Goal: Information Seeking & Learning: Check status

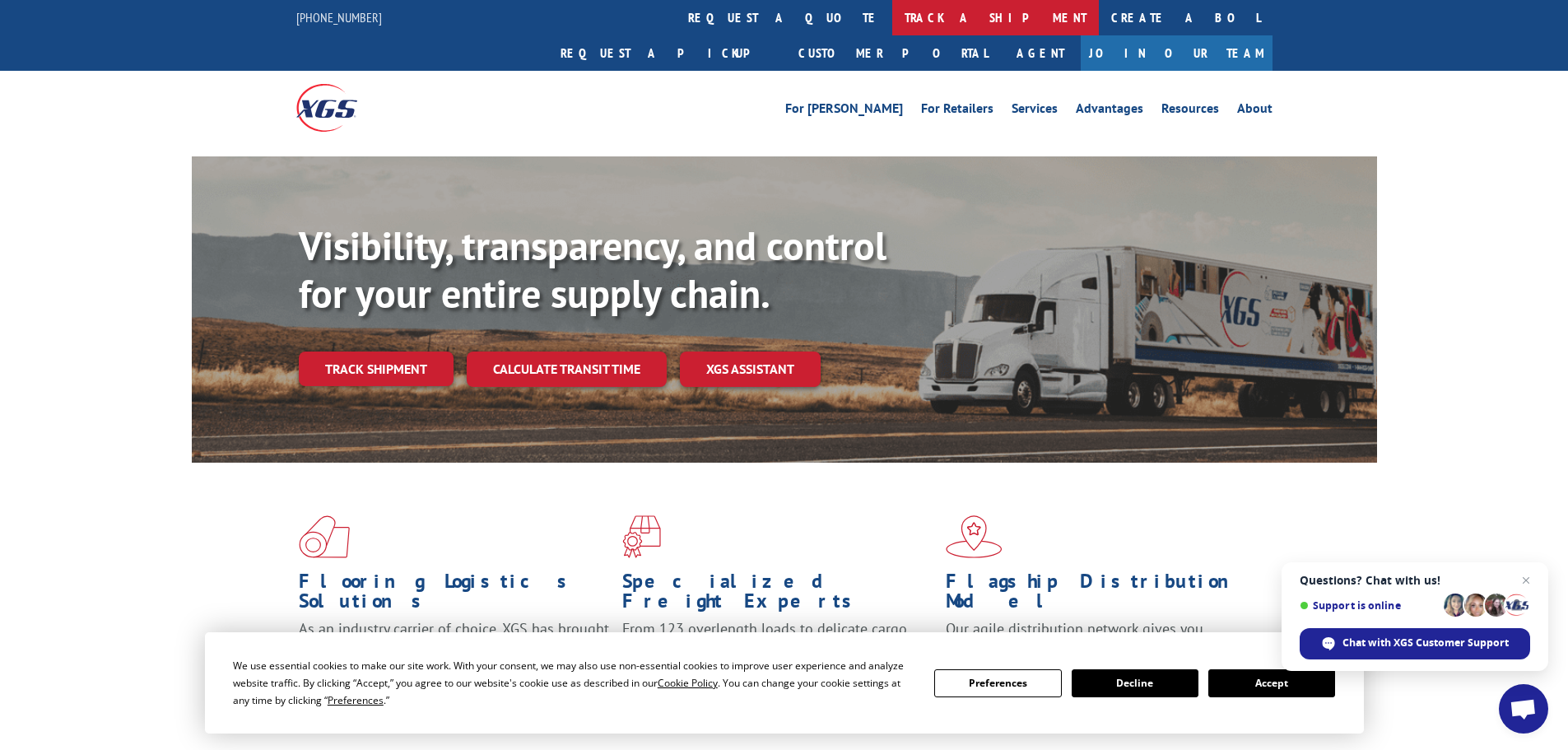
click at [892, 21] on link "track a shipment" at bounding box center [996, 17] width 207 height 36
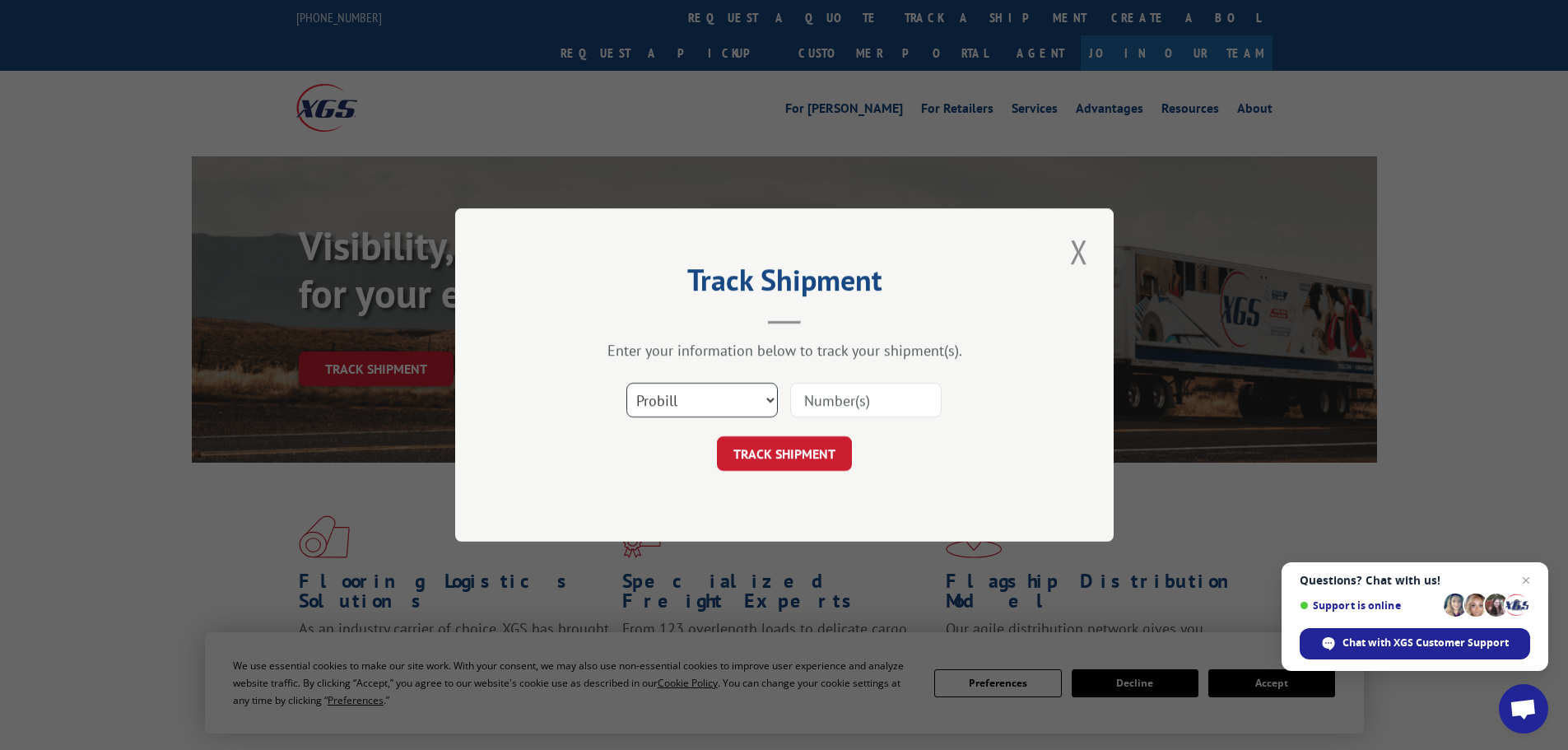
click at [754, 399] on select "Select category... Probill BOL PO" at bounding box center [702, 400] width 151 height 35
click at [727, 523] on div "Track Shipment Enter your information below to track your shipment(s). Select c…" at bounding box center [784, 375] width 659 height 333
drag, startPoint x: 732, startPoint y: 389, endPoint x: 726, endPoint y: 405, distance: 17.1
click at [732, 390] on select "Select category... Probill BOL PO" at bounding box center [702, 400] width 151 height 35
select select "po"
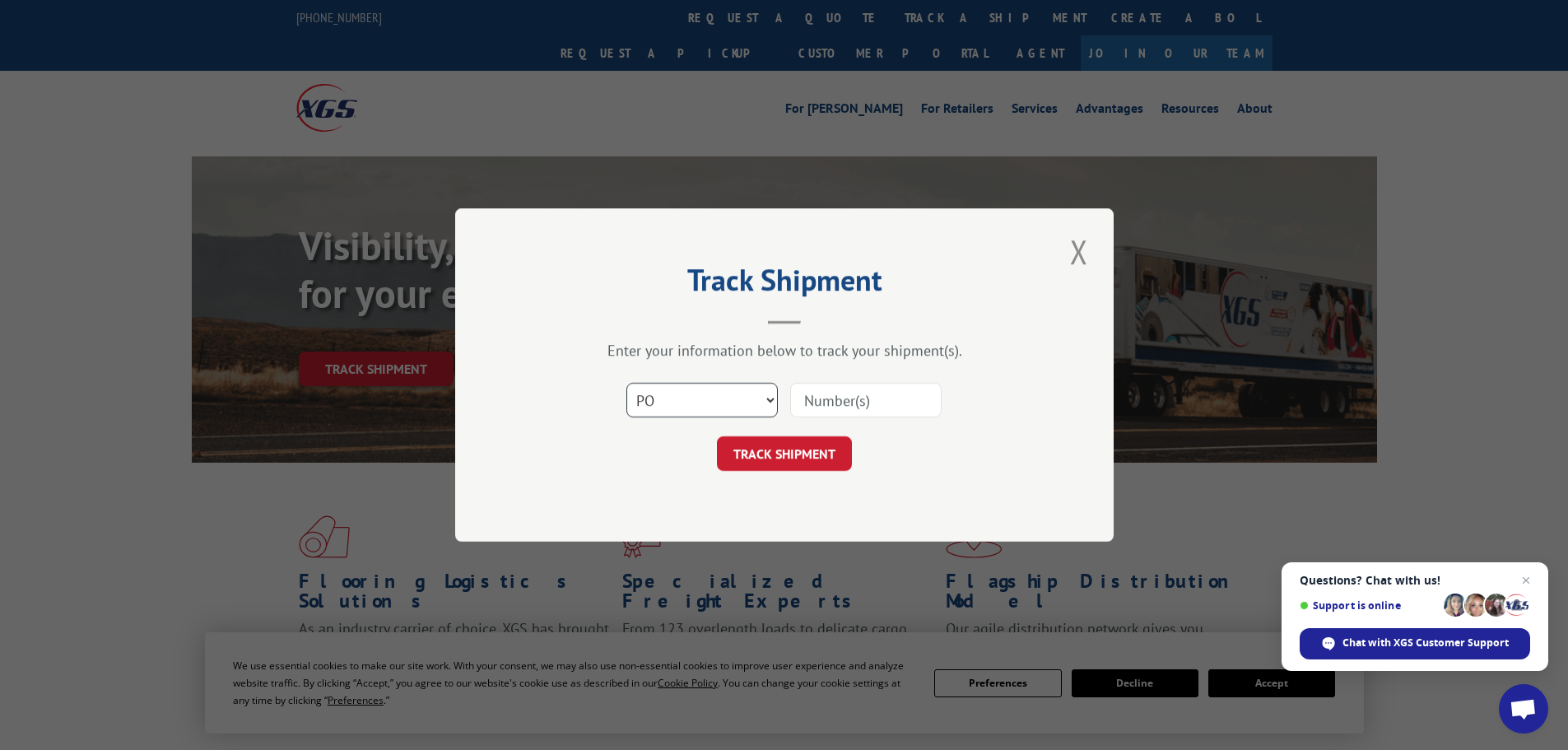
click at [626, 383] on select "Select category... Probill BOL PO" at bounding box center [702, 400] width 151 height 35
click at [816, 398] on input at bounding box center [866, 400] width 151 height 35
paste input "PO #64502768"
type input "PO #64502768"
click at [799, 448] on button "TRACK SHIPMENT" at bounding box center [784, 453] width 135 height 35
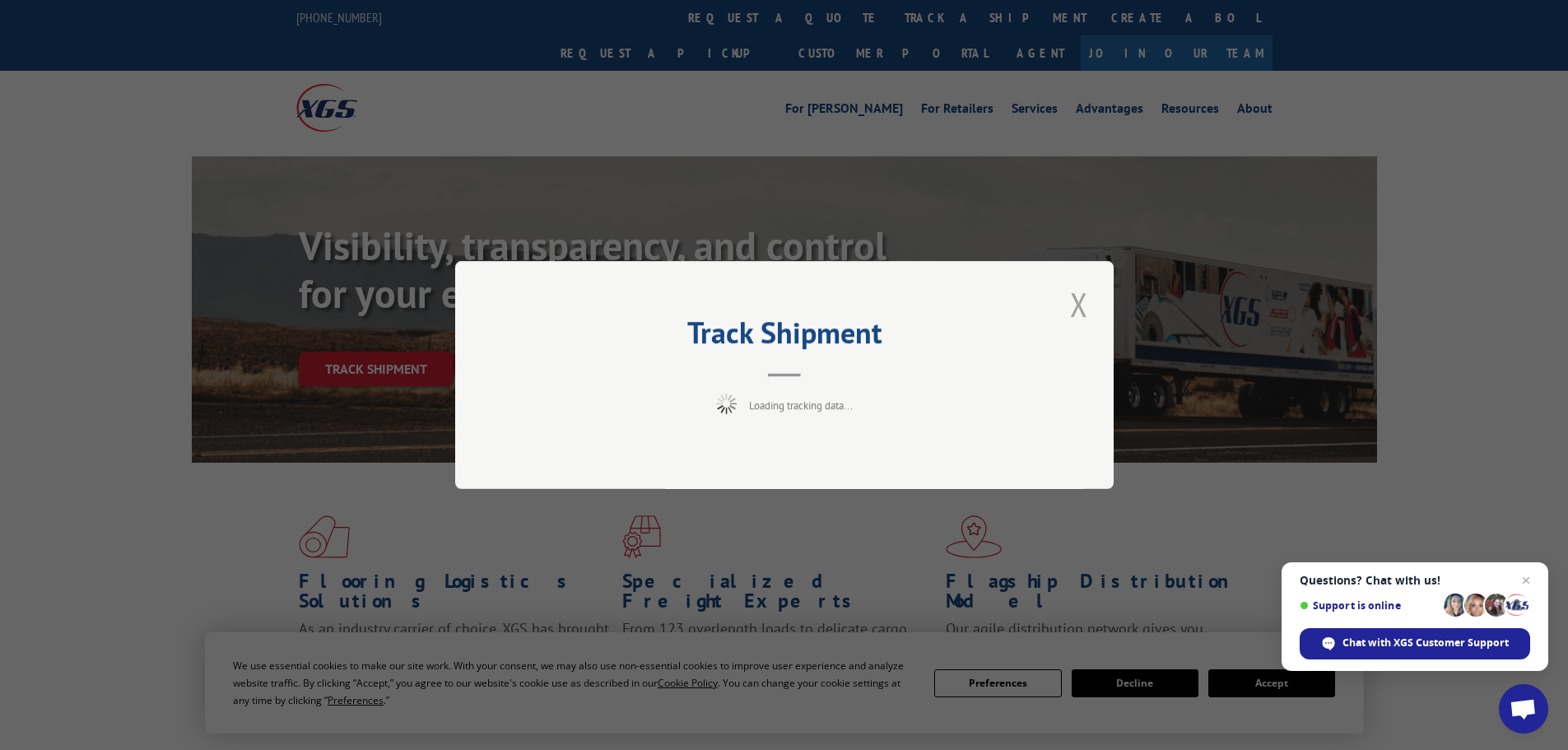
click at [1083, 307] on button "Close modal" at bounding box center [1079, 303] width 28 height 45
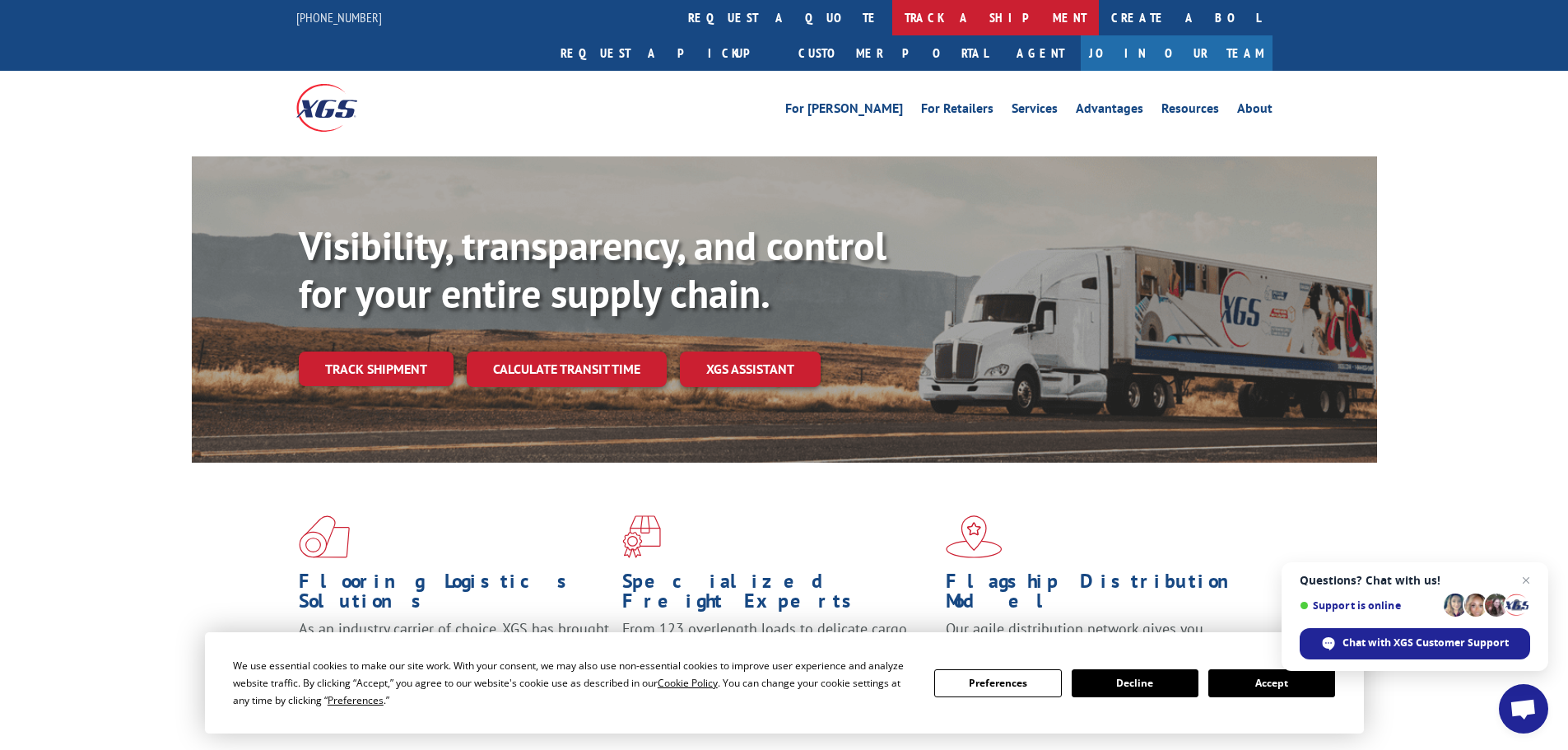
drag, startPoint x: 760, startPoint y: 12, endPoint x: 767, endPoint y: 127, distance: 115.2
click at [892, 14] on link "track a shipment" at bounding box center [996, 17] width 207 height 36
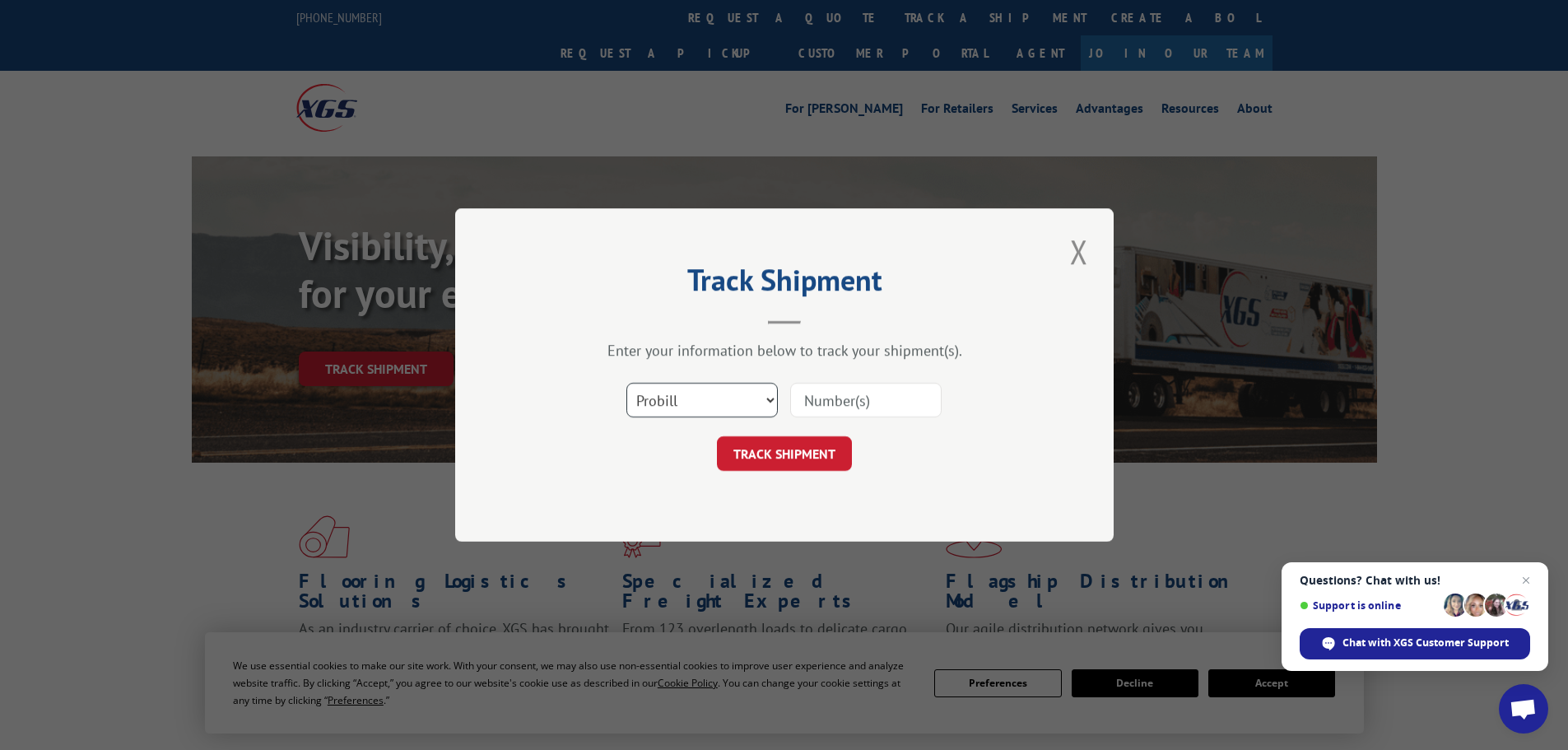
click at [701, 394] on select "Select category... Probill BOL PO" at bounding box center [702, 400] width 151 height 35
select select "po"
click at [626, 383] on select "Select category... Probill BOL PO" at bounding box center [702, 400] width 151 height 35
click at [867, 402] on input at bounding box center [866, 400] width 151 height 35
paste input "PO #64502768"
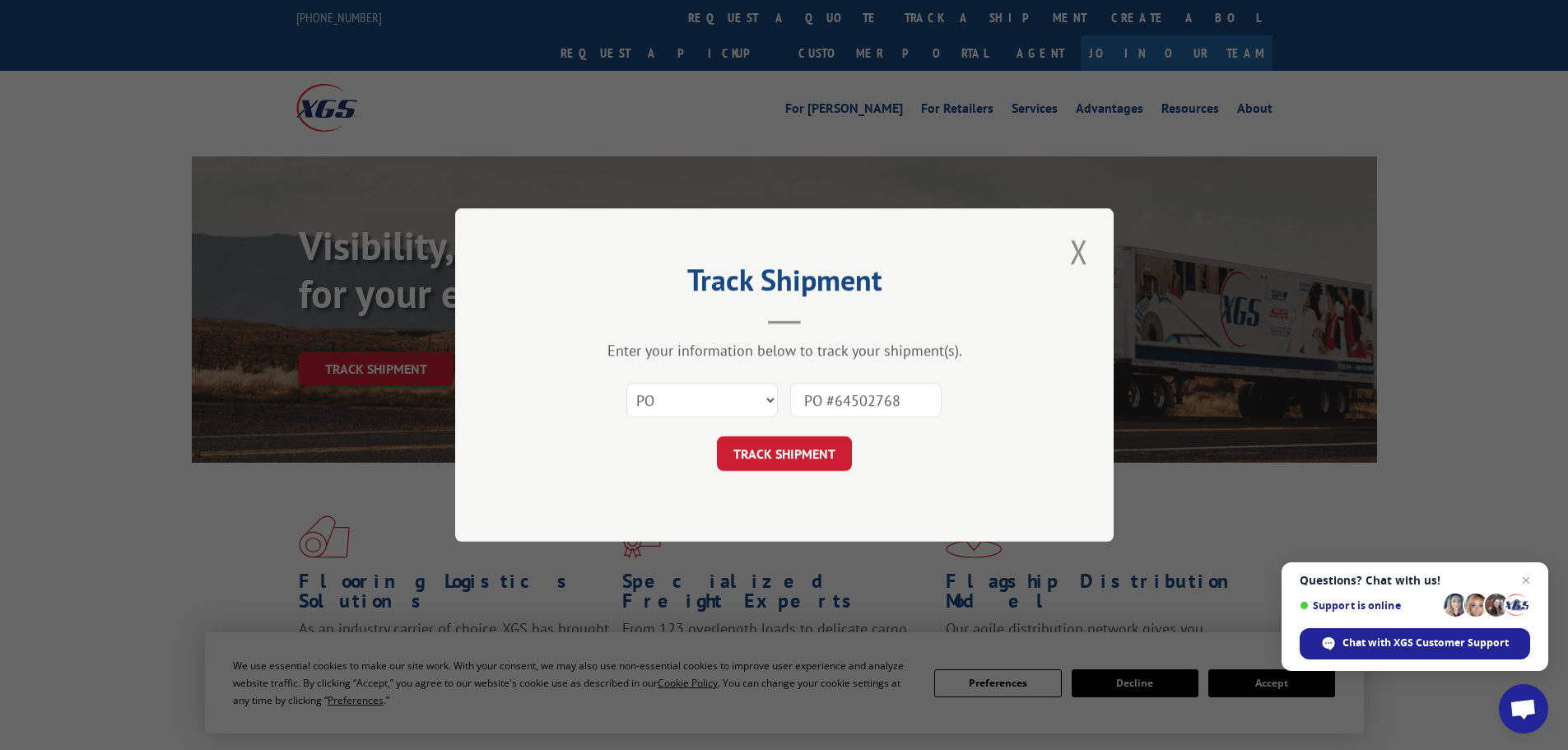
click at [839, 398] on input "PO #64502768" at bounding box center [866, 400] width 151 height 35
type input "64502768"
click at [792, 462] on button "TRACK SHIPMENT" at bounding box center [784, 453] width 135 height 35
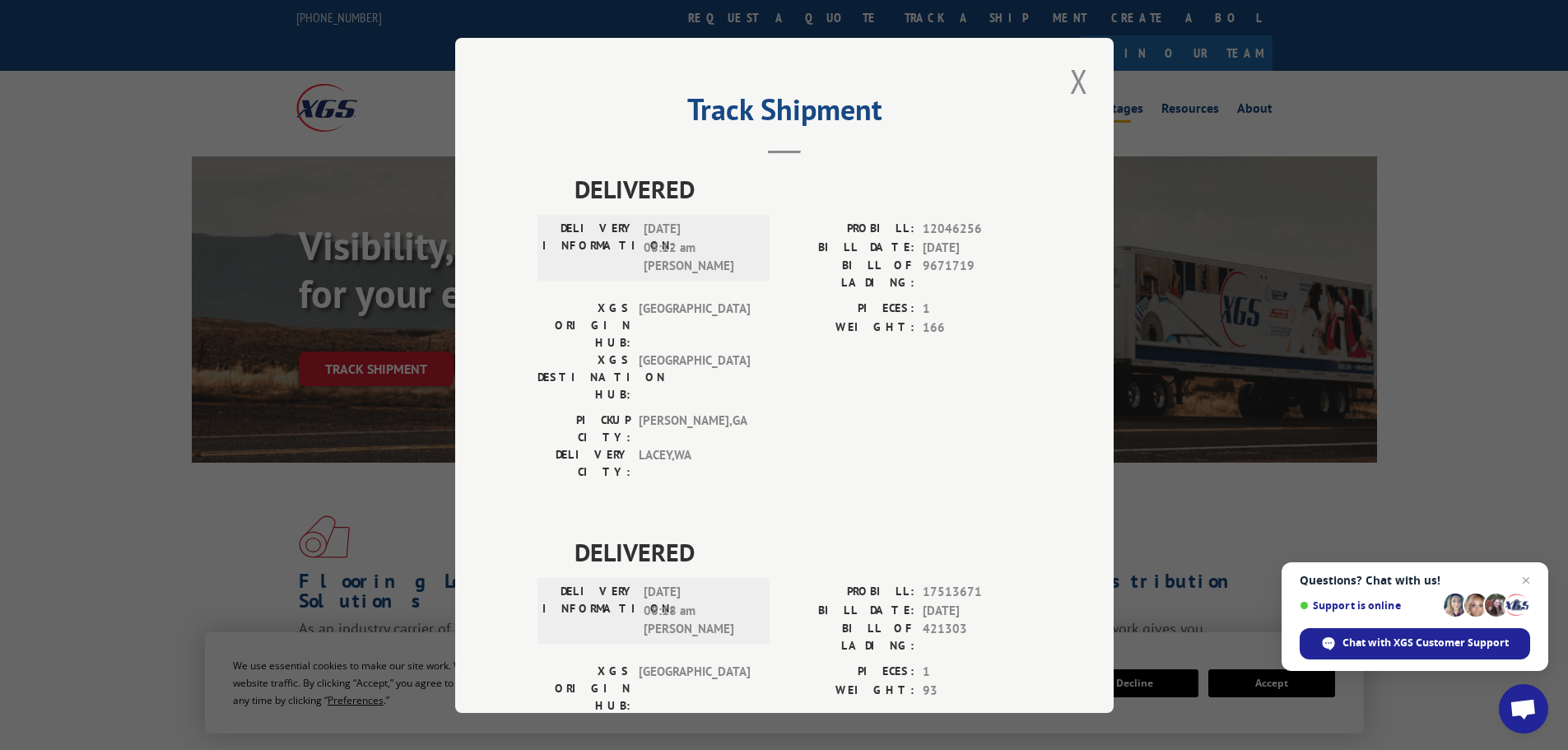
click at [1073, 83] on button "Close modal" at bounding box center [1079, 81] width 28 height 45
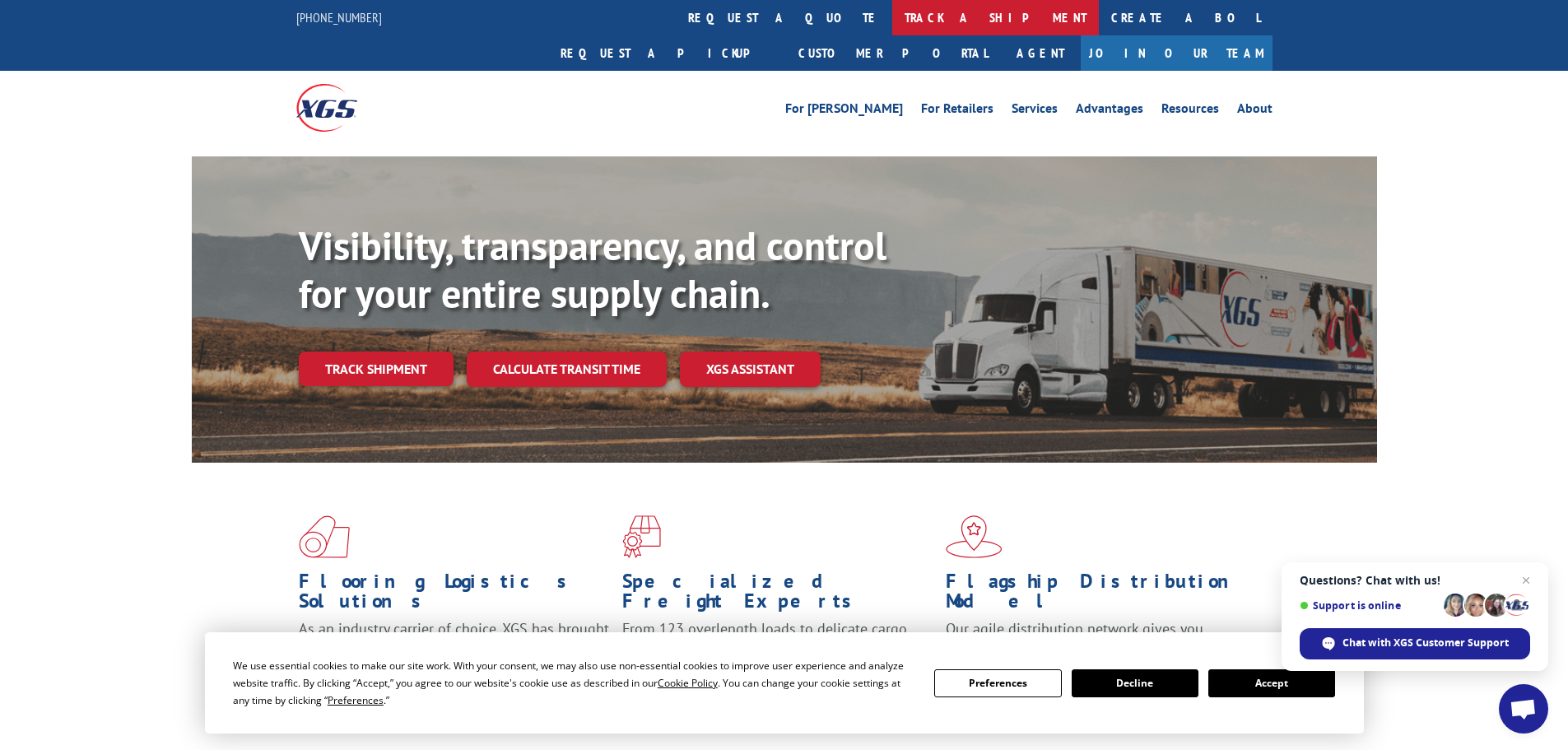
click at [892, 20] on link "track a shipment" at bounding box center [996, 17] width 207 height 36
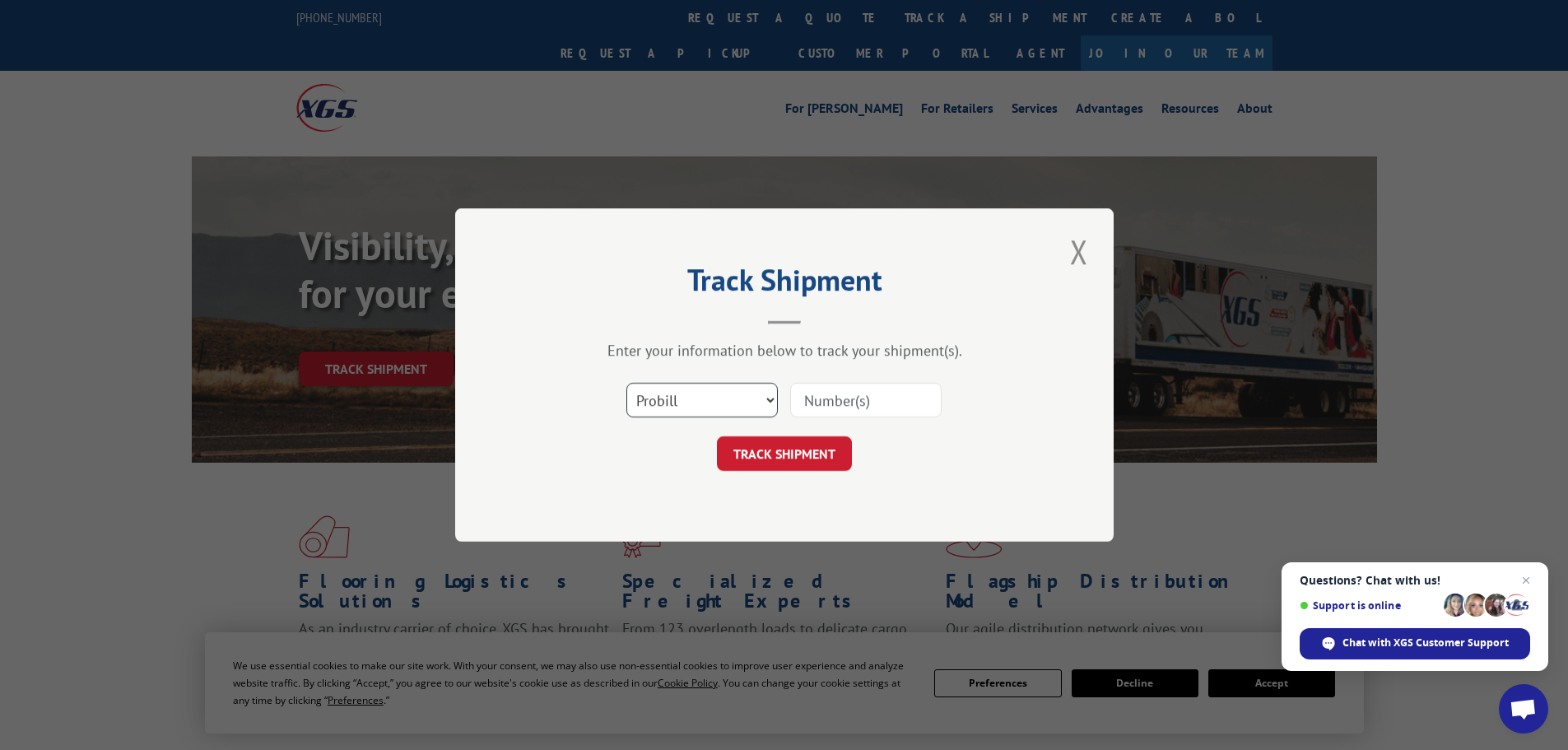
click at [708, 393] on select "Select category... Probill BOL PO" at bounding box center [702, 400] width 151 height 35
select select "po"
click at [626, 383] on select "Select category... Probill BOL PO" at bounding box center [702, 400] width 151 height 35
click at [836, 406] on input at bounding box center [866, 400] width 151 height 35
paste input "64502765"
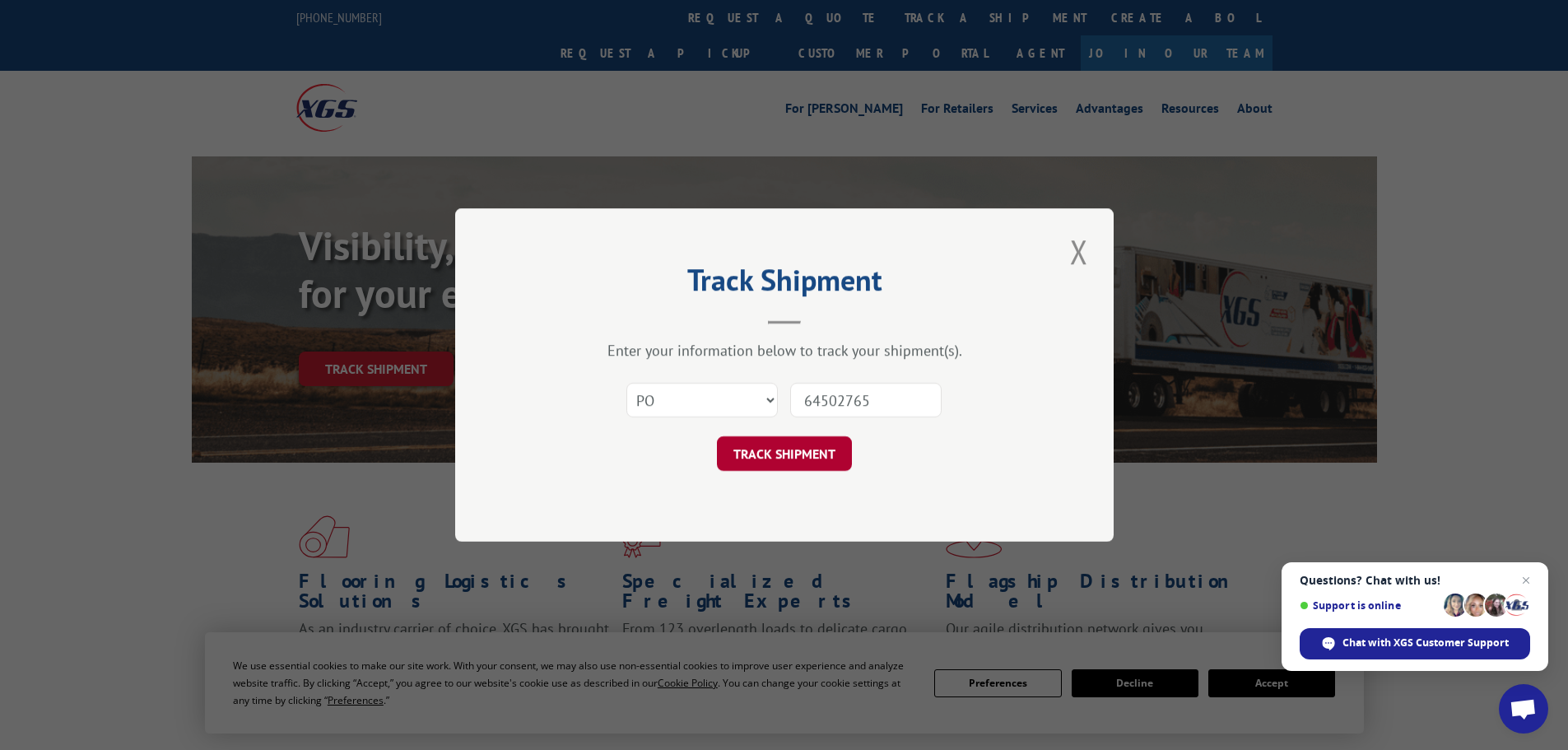
type input "64502765"
click at [763, 451] on button "TRACK SHIPMENT" at bounding box center [784, 453] width 135 height 35
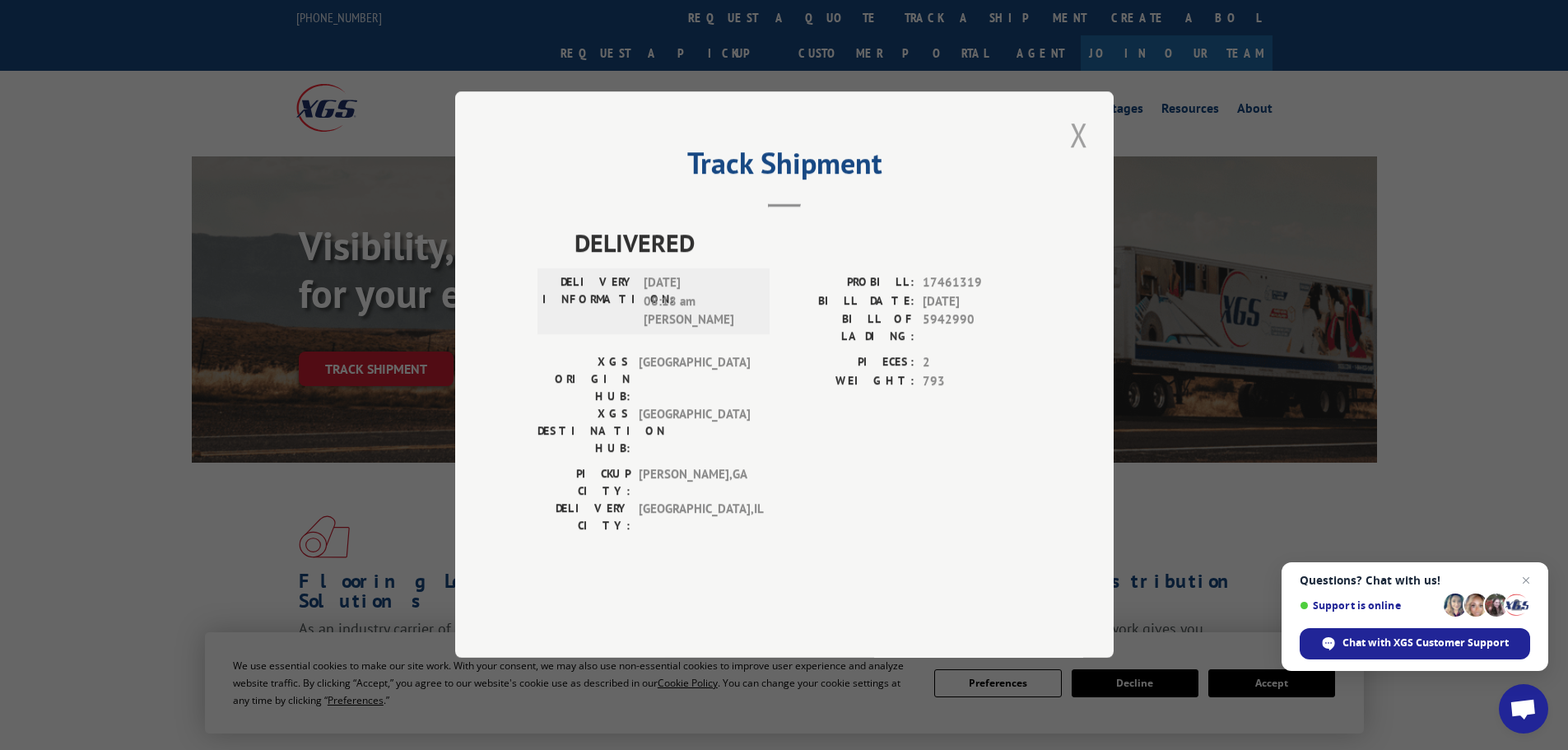
click at [1080, 158] on button "Close modal" at bounding box center [1079, 134] width 28 height 45
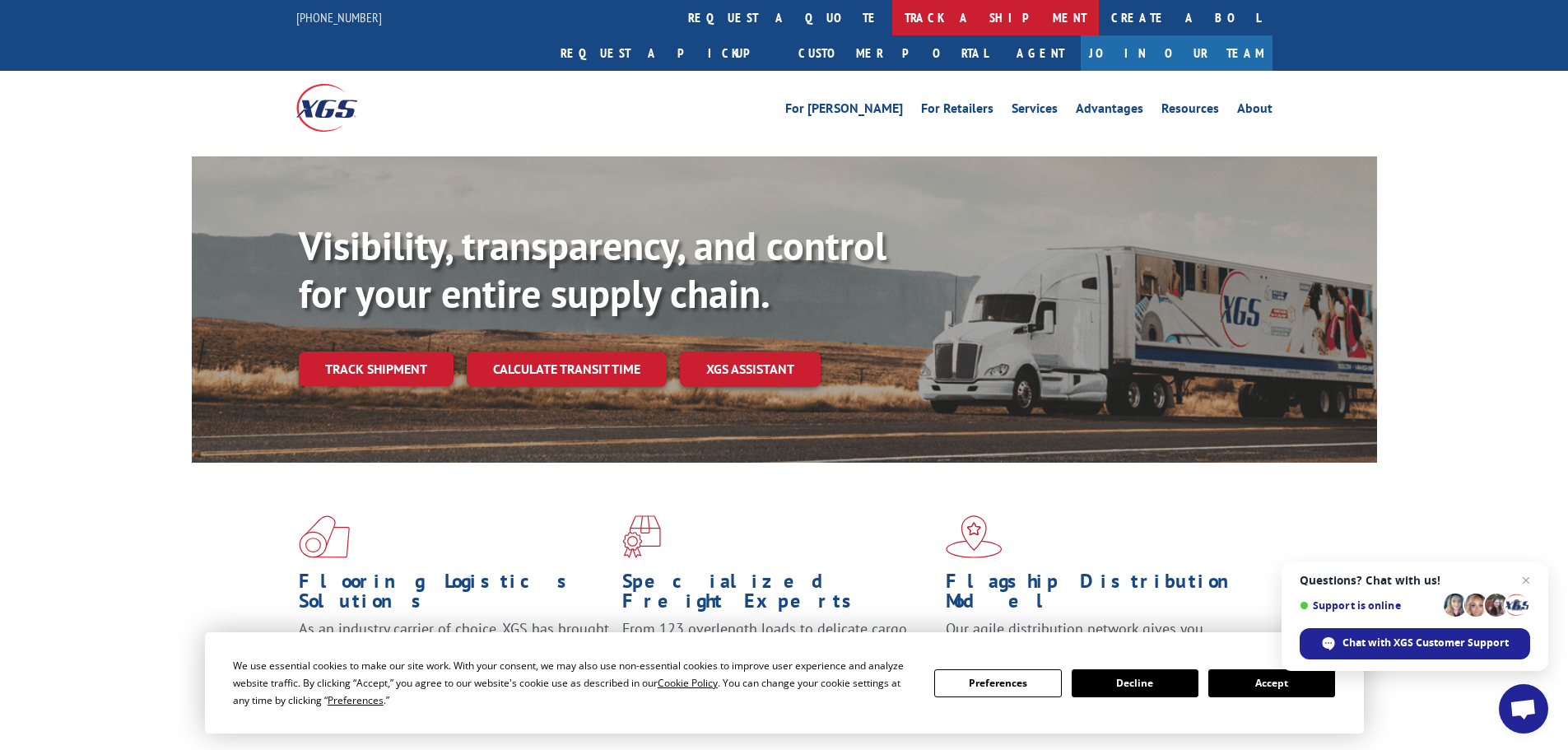
click at [892, 32] on link "track a shipment" at bounding box center [996, 17] width 207 height 36
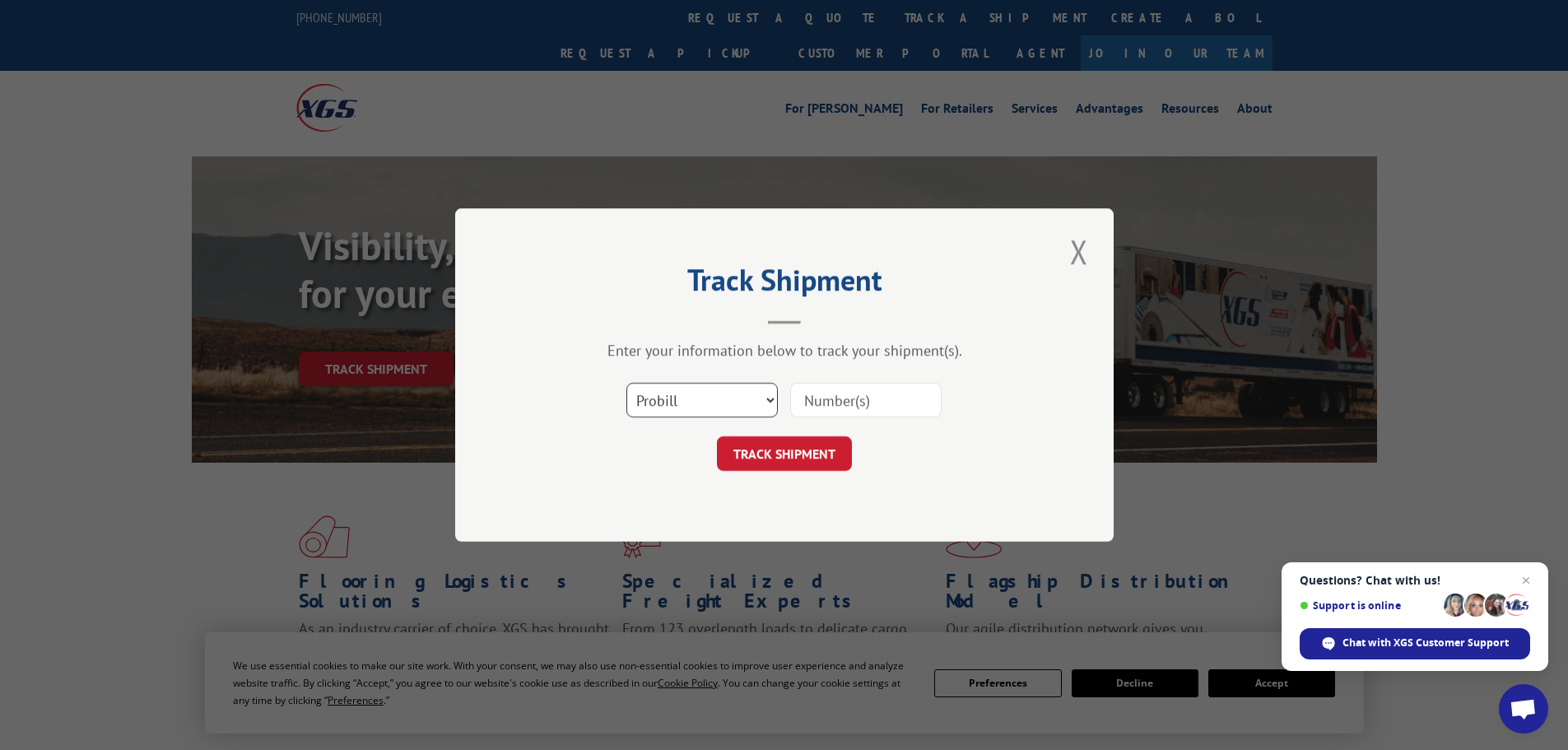
click at [686, 402] on select "Select category... Probill BOL PO" at bounding box center [702, 400] width 151 height 35
select select "po"
click at [626, 383] on select "Select category... Probill BOL PO" at bounding box center [702, 400] width 151 height 35
click at [817, 395] on input at bounding box center [866, 400] width 151 height 35
paste input "64502764"
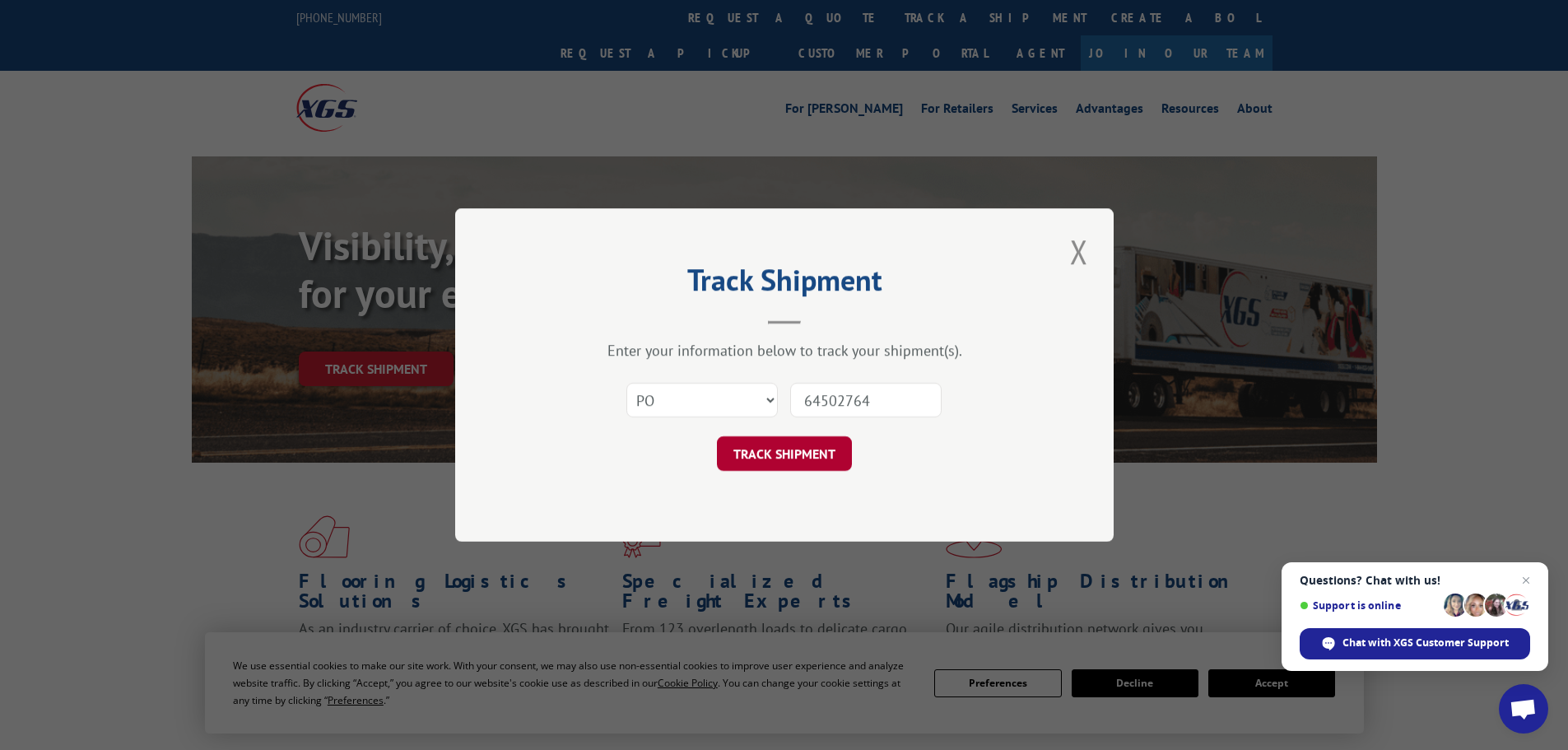
type input "64502764"
click at [746, 442] on button "TRACK SHIPMENT" at bounding box center [784, 453] width 135 height 35
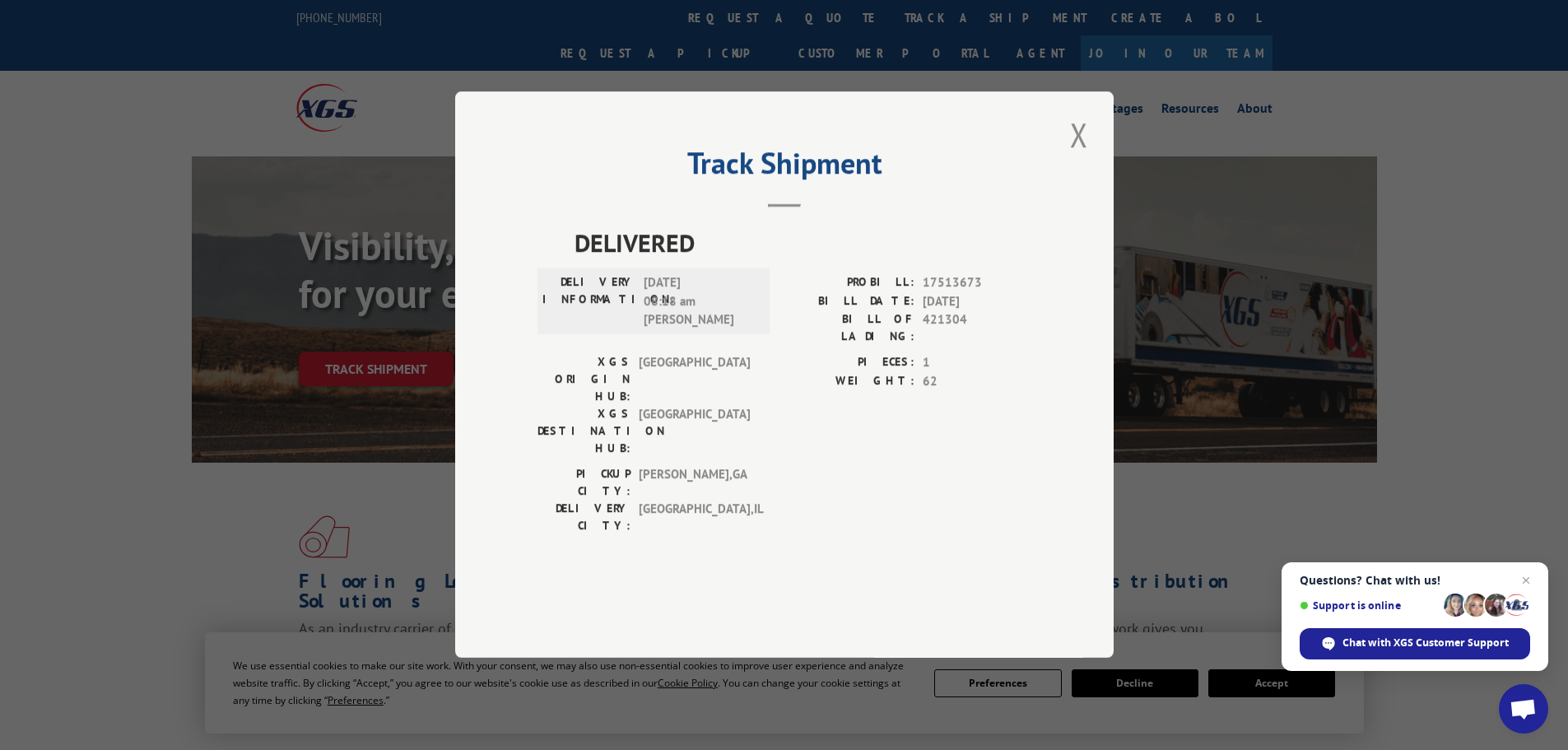
click at [1069, 158] on button "Close modal" at bounding box center [1079, 134] width 28 height 45
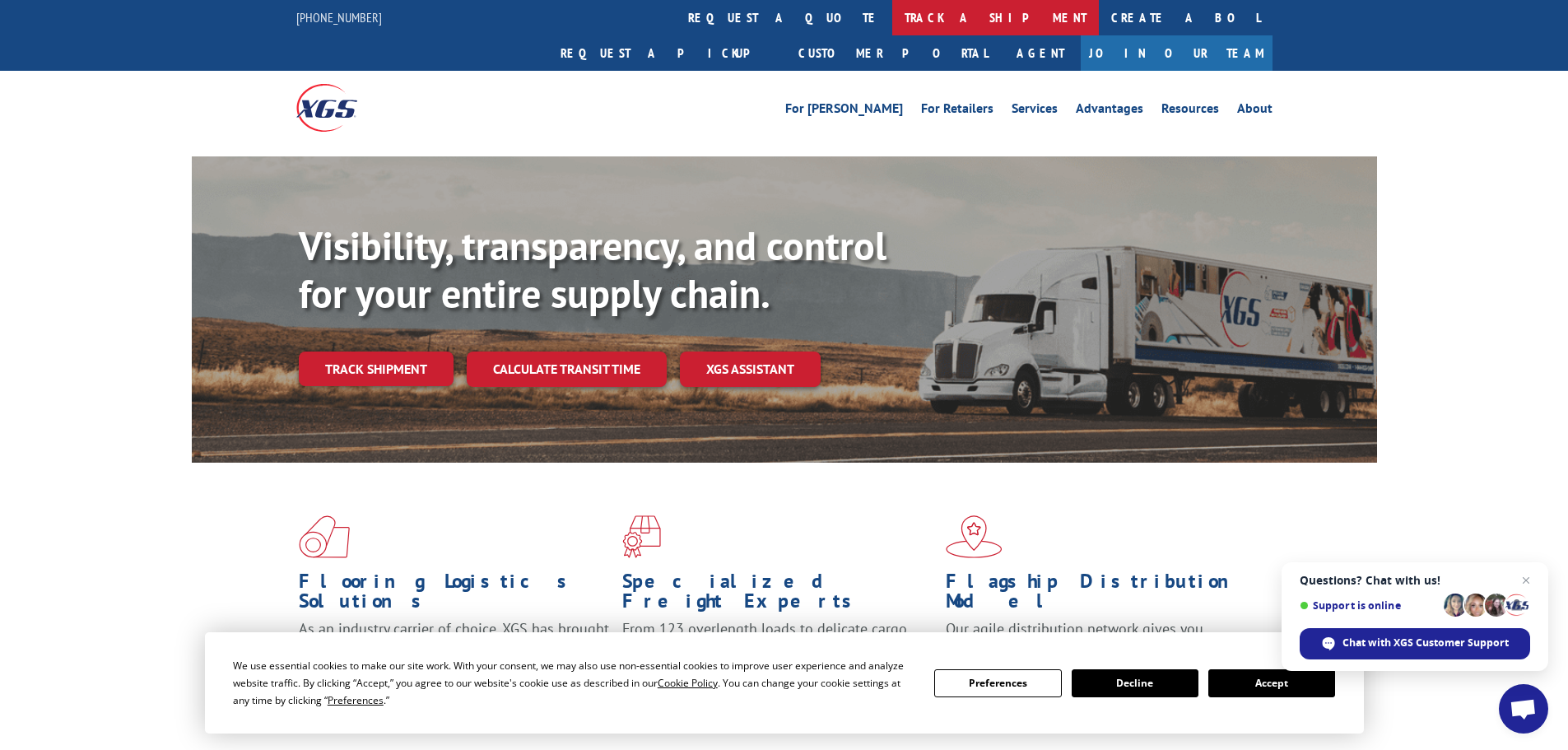
click at [892, 17] on link "track a shipment" at bounding box center [996, 17] width 207 height 36
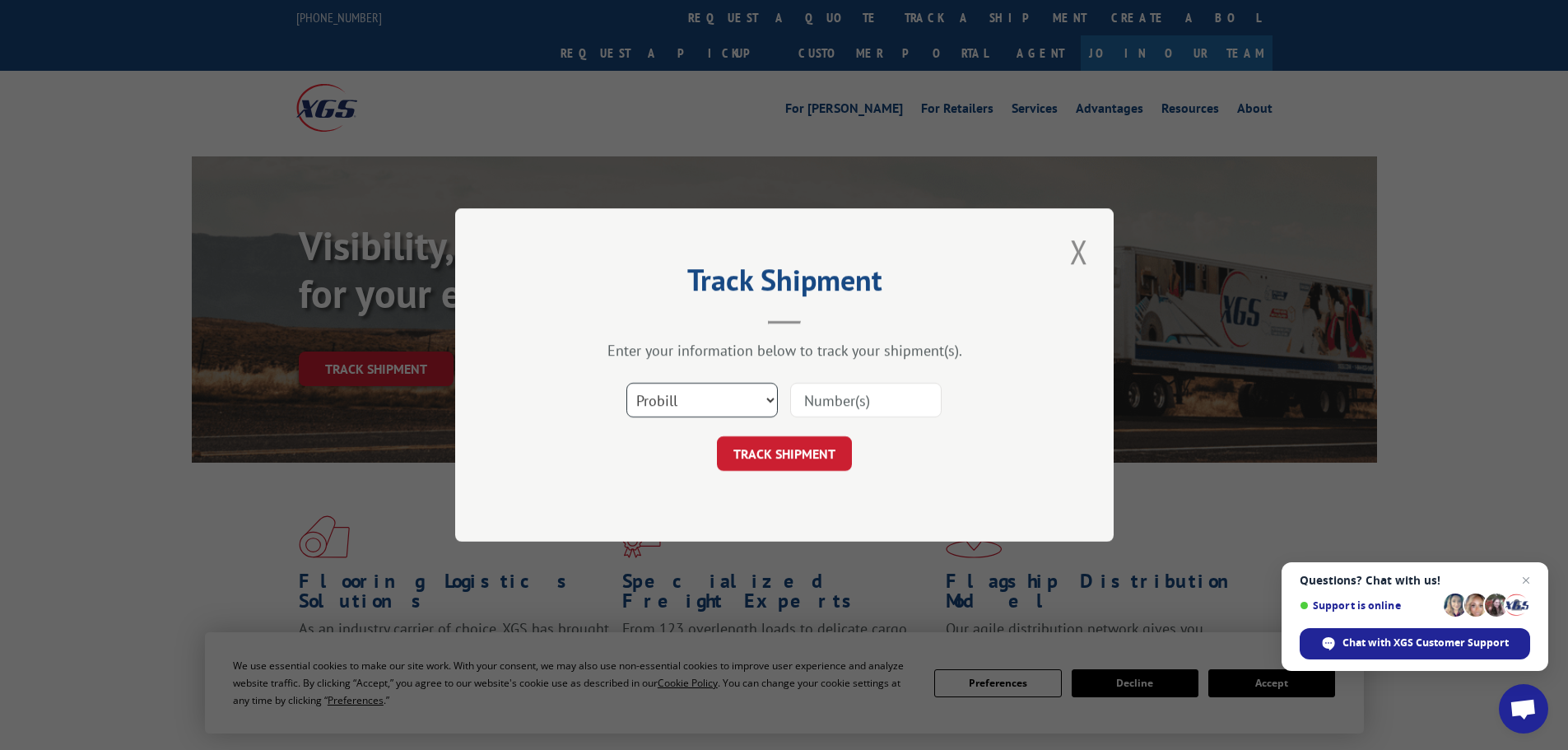
click at [709, 393] on select "Select category... Probill BOL PO" at bounding box center [702, 400] width 151 height 35
select select "po"
click at [626, 383] on select "Select category... Probill BOL PO" at bounding box center [702, 400] width 151 height 35
click at [827, 395] on input at bounding box center [866, 400] width 151 height 35
paste input "64502787"
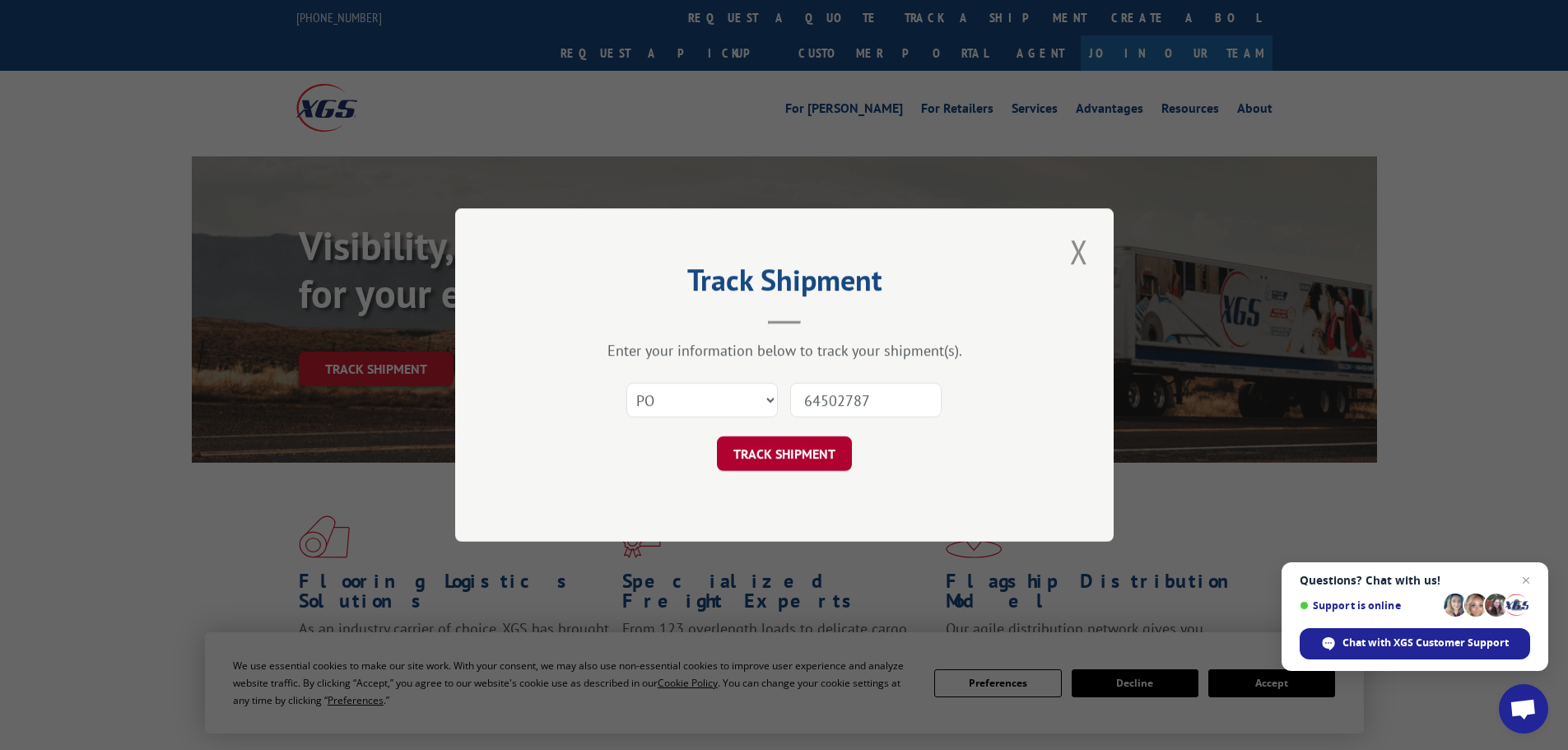
type input "64502787"
click at [787, 460] on button "TRACK SHIPMENT" at bounding box center [784, 453] width 135 height 35
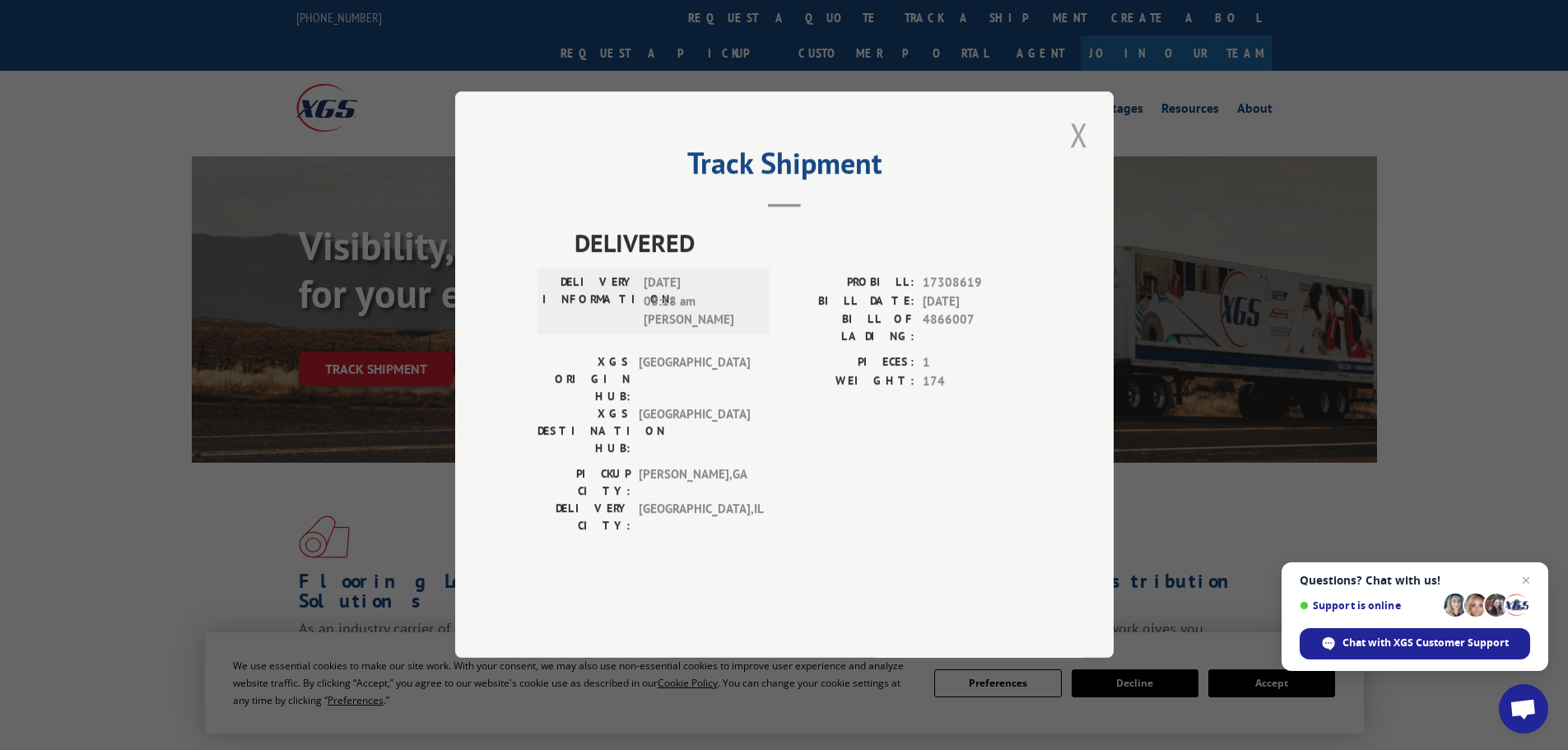
click at [1076, 158] on button "Close modal" at bounding box center [1079, 134] width 28 height 45
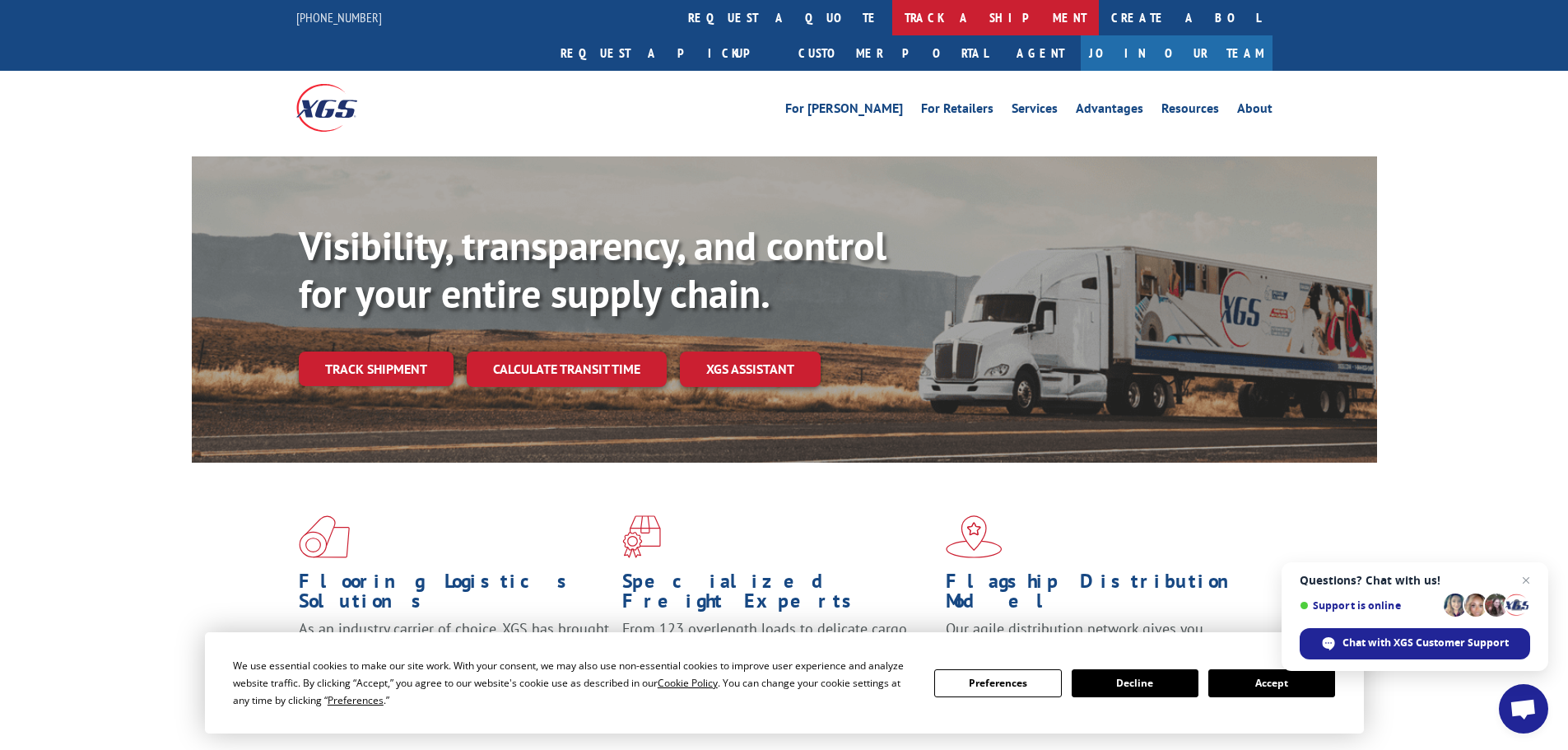
click at [892, 18] on link "track a shipment" at bounding box center [996, 17] width 207 height 36
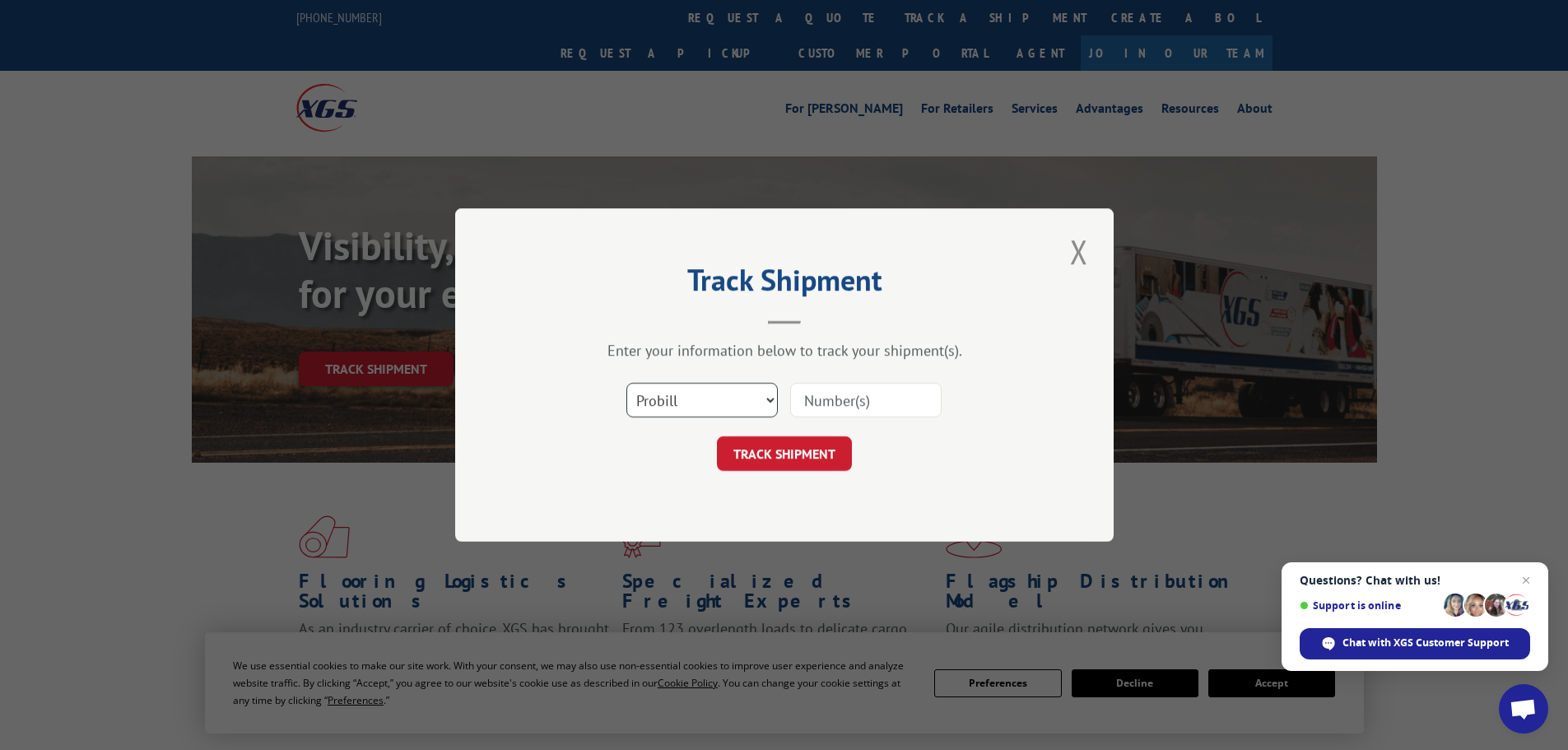
click at [659, 411] on select "Select category... Probill BOL PO" at bounding box center [702, 400] width 151 height 35
select select "po"
click at [626, 383] on select "Select category... Probill BOL PO" at bounding box center [702, 400] width 151 height 35
click at [810, 396] on input at bounding box center [866, 400] width 151 height 35
paste input "64502740"
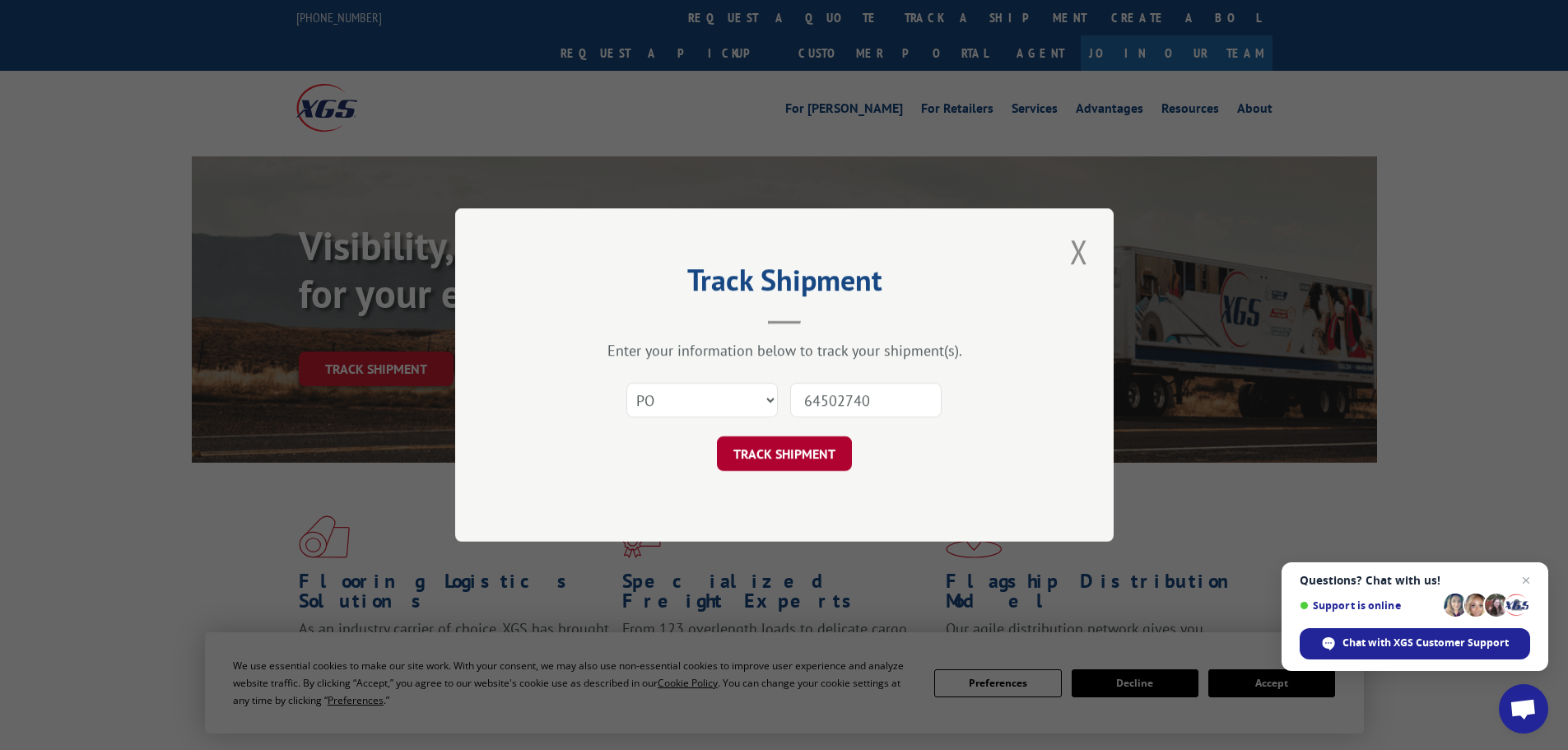
type input "64502740"
click at [792, 464] on button "TRACK SHIPMENT" at bounding box center [784, 453] width 135 height 35
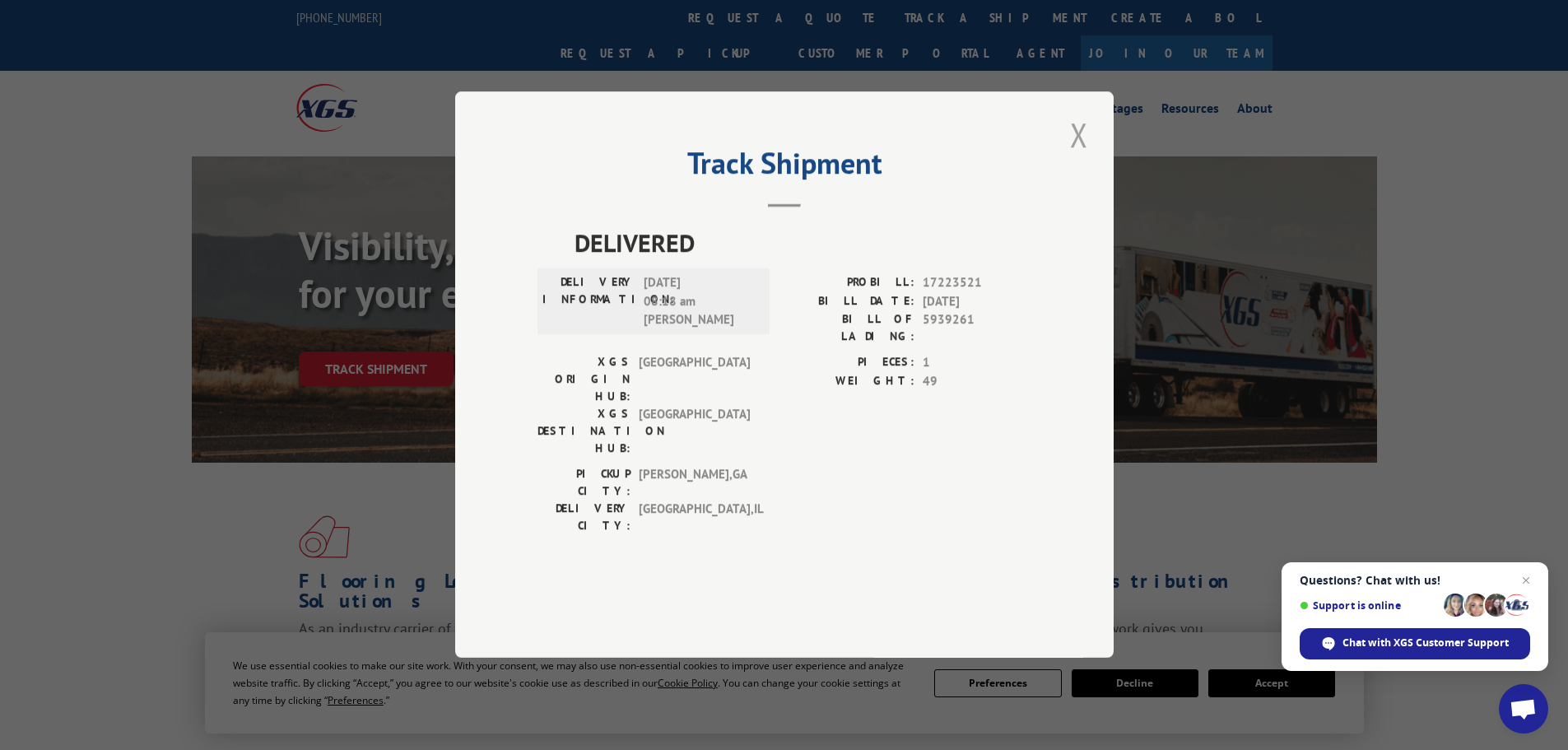
click at [1073, 158] on button "Close modal" at bounding box center [1079, 134] width 28 height 45
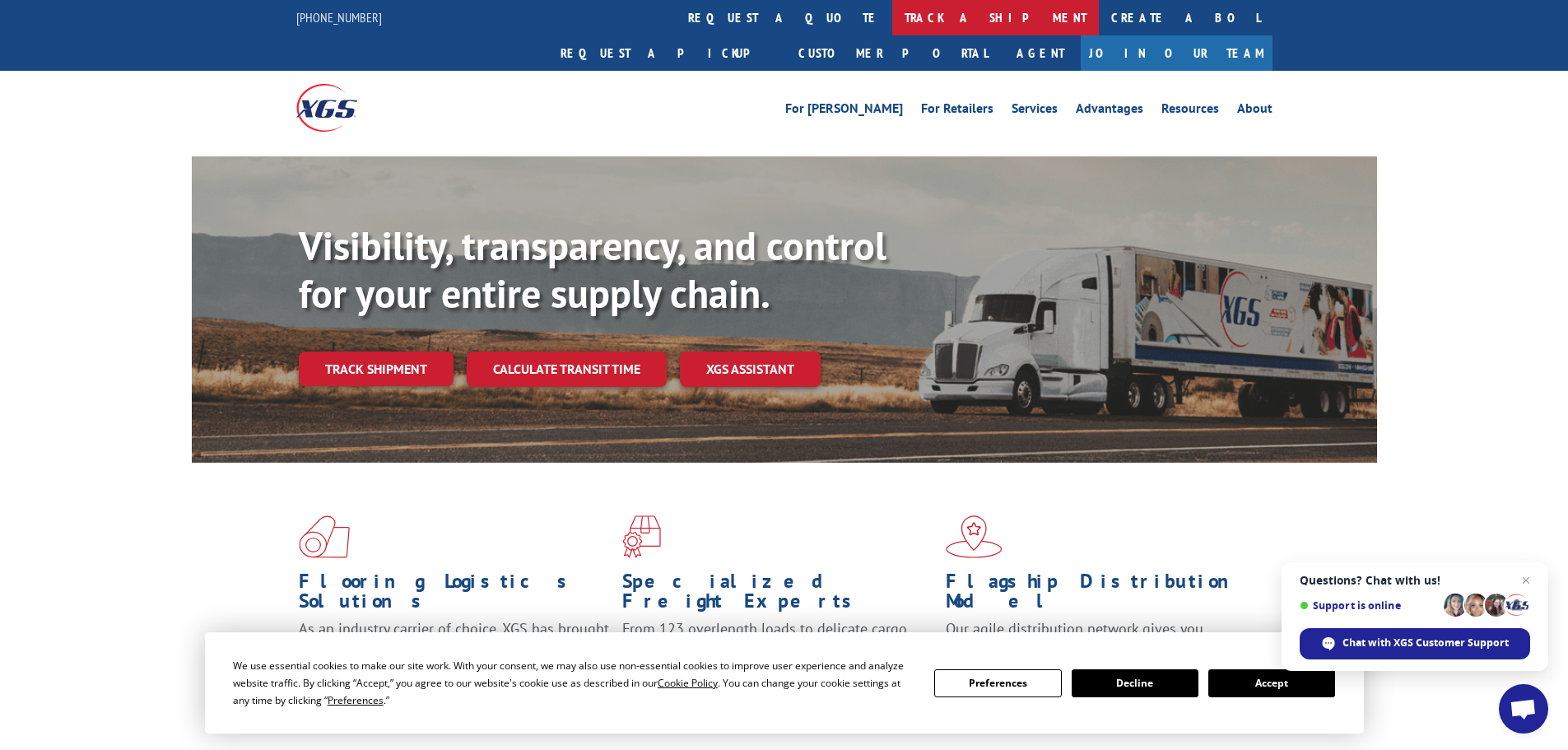
click at [892, 16] on link "track a shipment" at bounding box center [996, 17] width 207 height 36
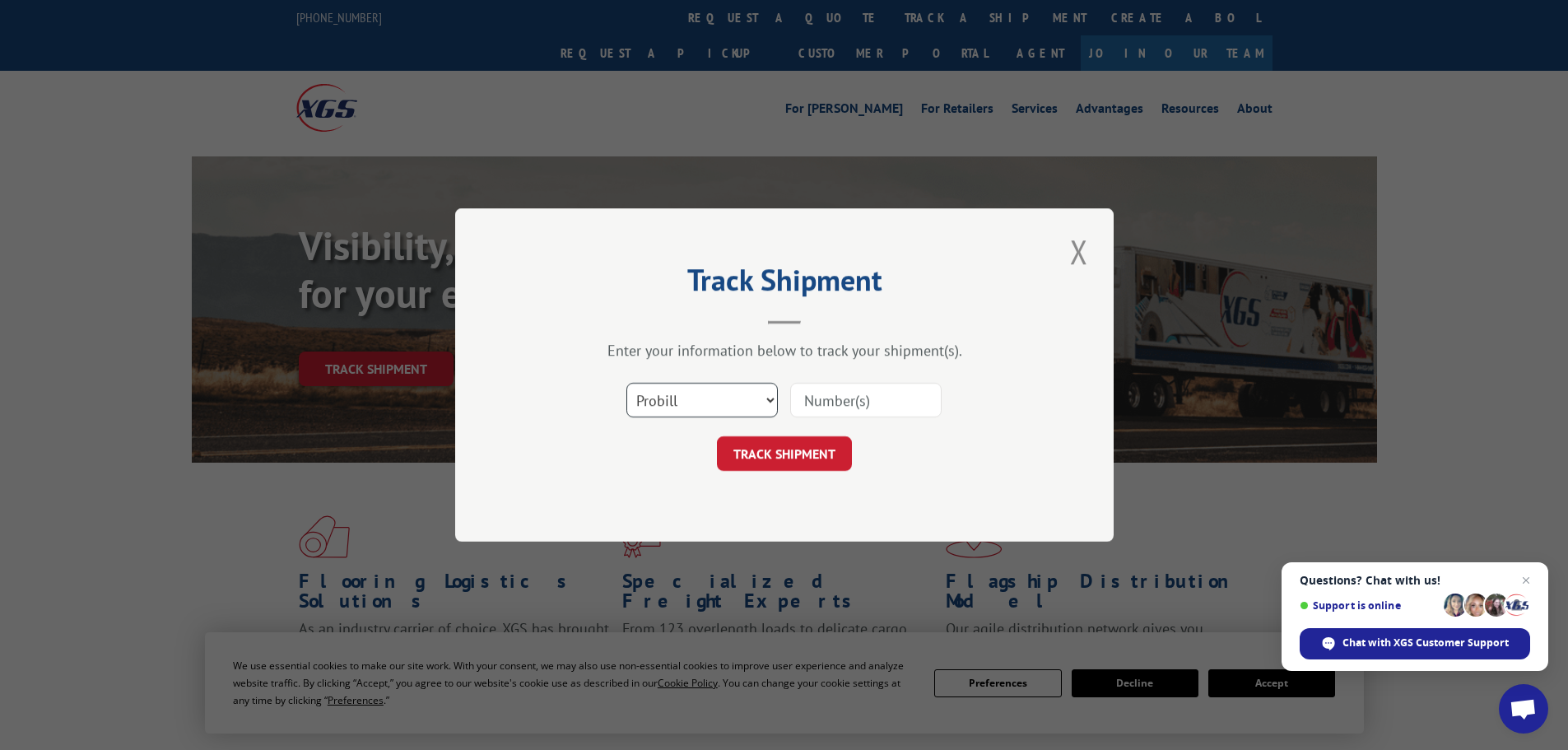
click at [702, 394] on select "Select category... Probill BOL PO" at bounding box center [702, 400] width 151 height 35
select select "po"
click at [626, 383] on select "Select category... Probill BOL PO" at bounding box center [702, 400] width 151 height 35
click at [817, 388] on div "Select category... Probill BOL PO" at bounding box center [784, 399] width 494 height 54
click at [810, 396] on input at bounding box center [866, 400] width 151 height 35
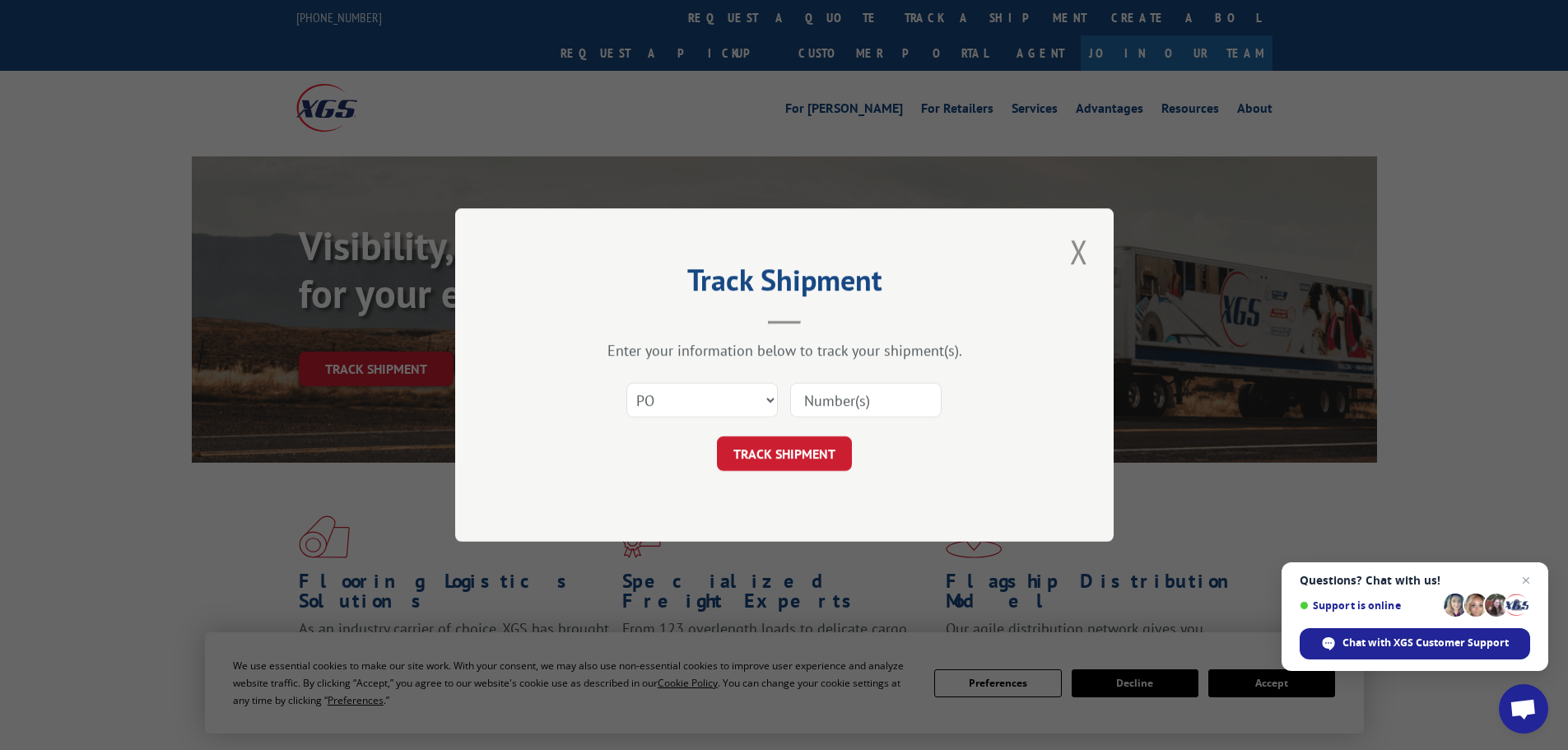
click at [802, 397] on input at bounding box center [866, 400] width 151 height 35
paste input "64502751"
type input "64502751"
click at [795, 467] on button "TRACK SHIPMENT" at bounding box center [784, 453] width 135 height 35
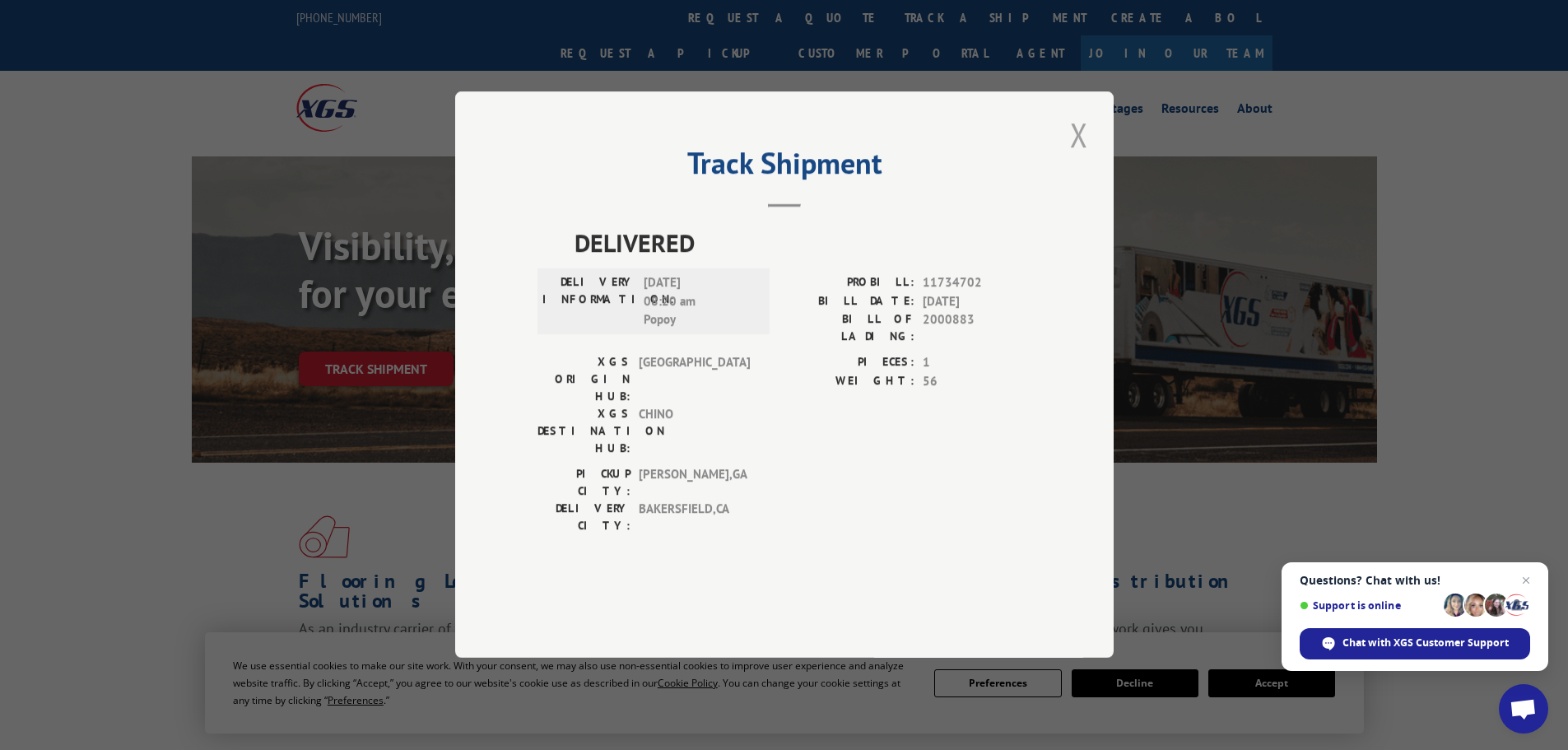
click at [1076, 158] on button "Close modal" at bounding box center [1079, 134] width 28 height 45
